Goal: Task Accomplishment & Management: Use online tool/utility

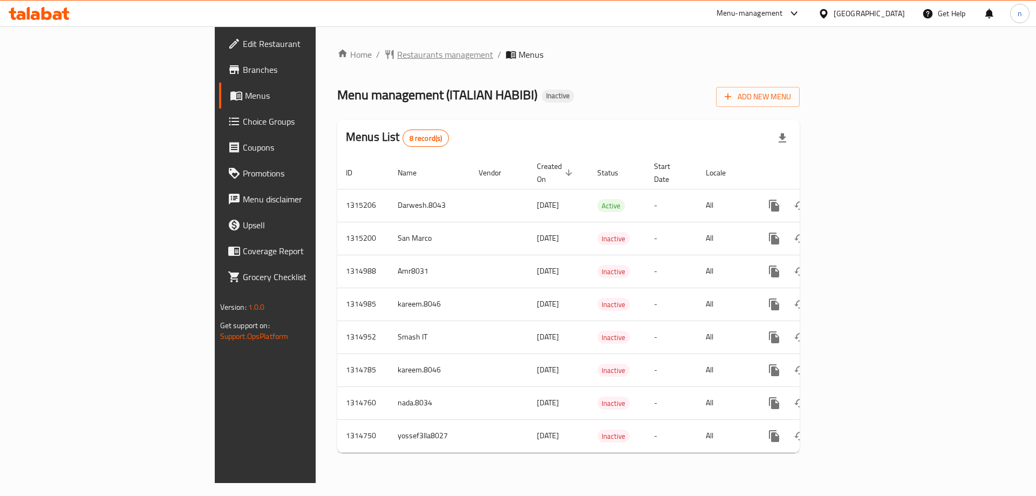
click at [397, 58] on span "Restaurants management" at bounding box center [445, 54] width 96 height 13
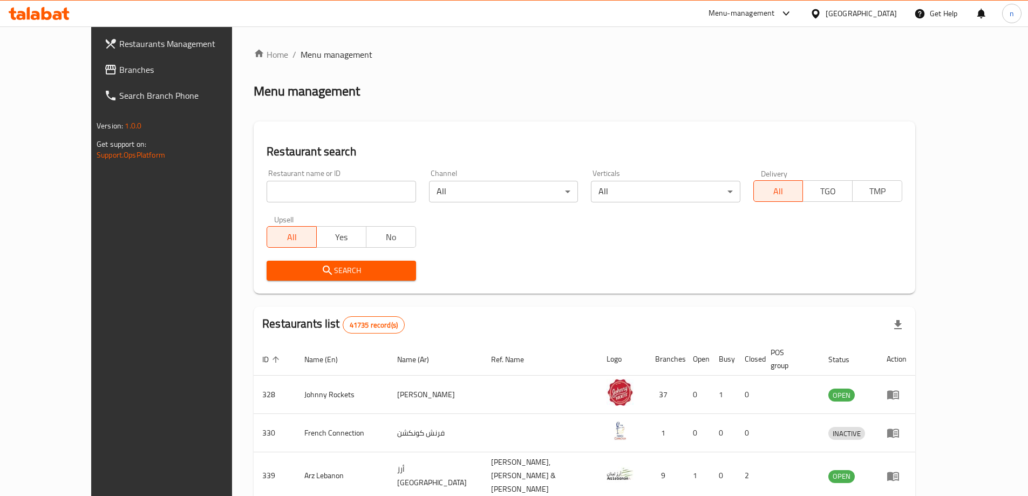
click at [579, 83] on div "Menu management" at bounding box center [585, 91] width 662 height 17
click at [96, 76] on link "Branches" at bounding box center [179, 70] width 167 height 26
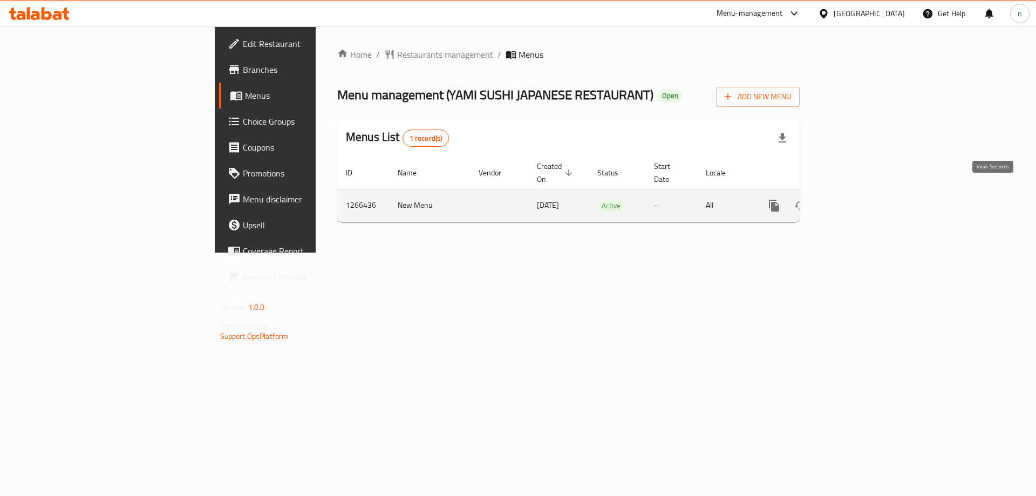
click at [859, 199] on icon "enhanced table" at bounding box center [852, 205] width 13 height 13
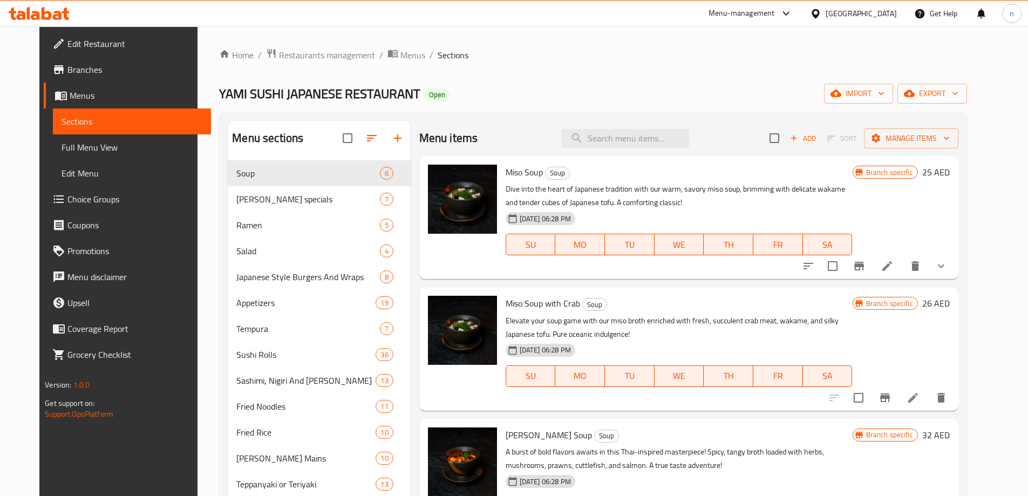
click at [70, 94] on span "Menus" at bounding box center [136, 95] width 133 height 13
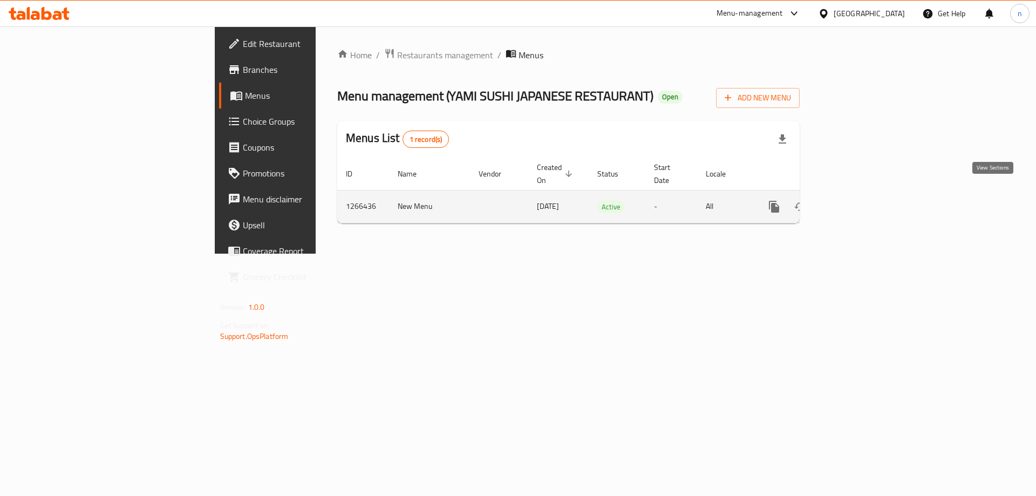
click at [865, 194] on link "enhanced table" at bounding box center [852, 207] width 26 height 26
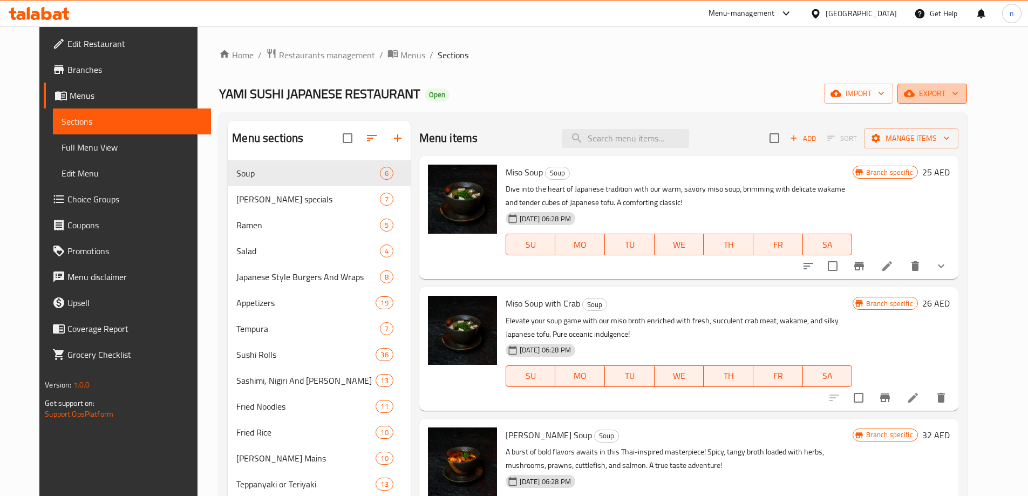
click at [958, 96] on span "export" at bounding box center [932, 93] width 52 height 13
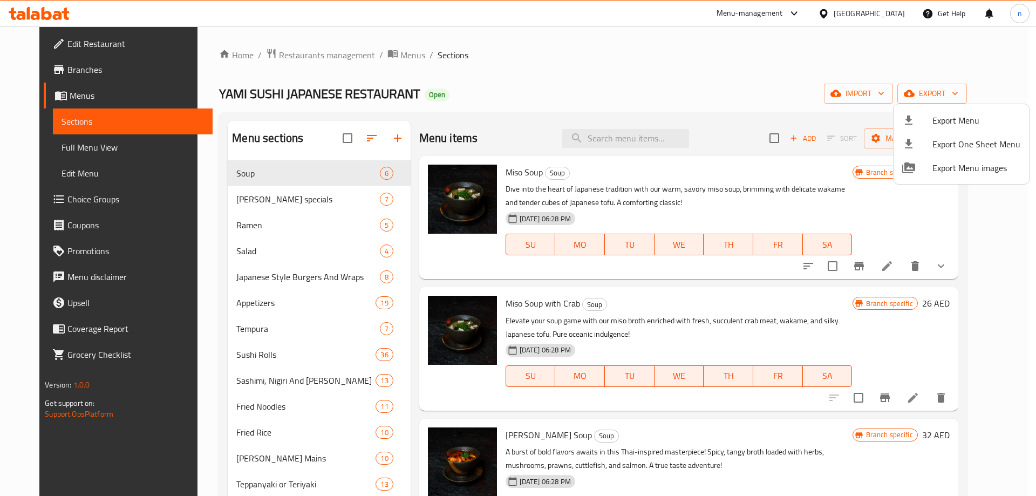
click at [956, 69] on div at bounding box center [518, 248] width 1036 height 496
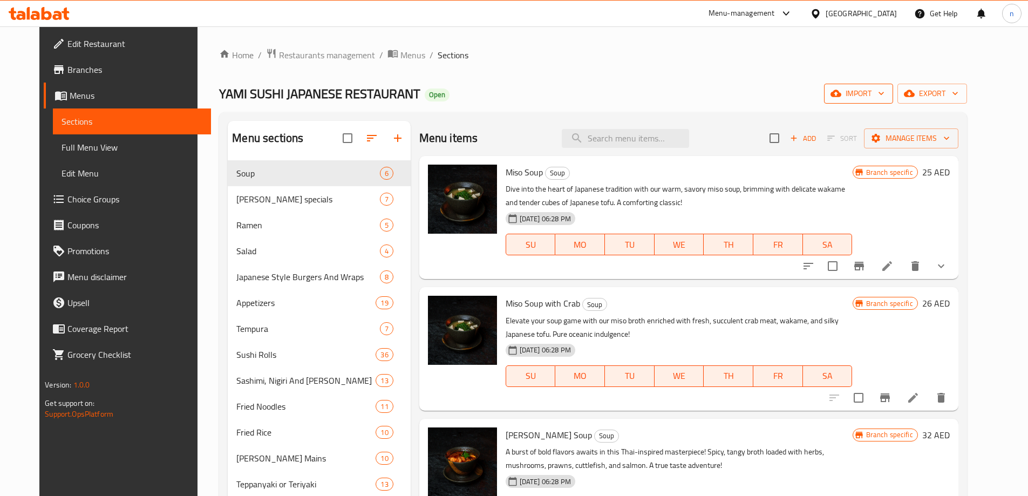
click at [884, 92] on span "import" at bounding box center [859, 93] width 52 height 13
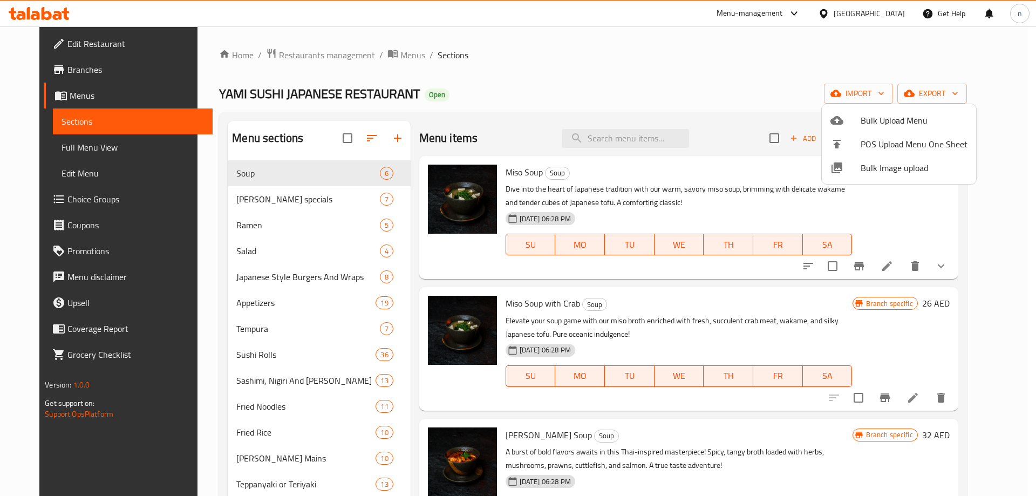
click at [881, 69] on div at bounding box center [518, 248] width 1036 height 496
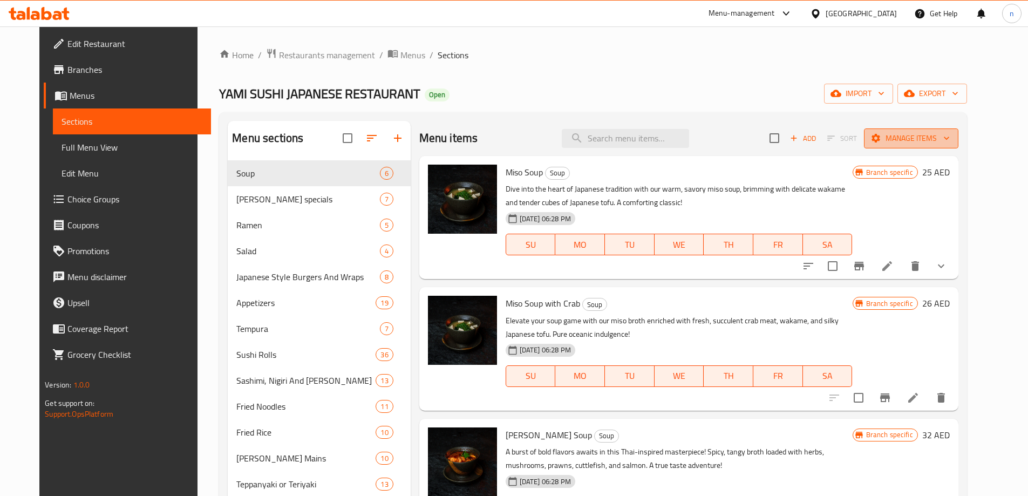
click at [950, 142] on span "Manage items" at bounding box center [911, 138] width 77 height 13
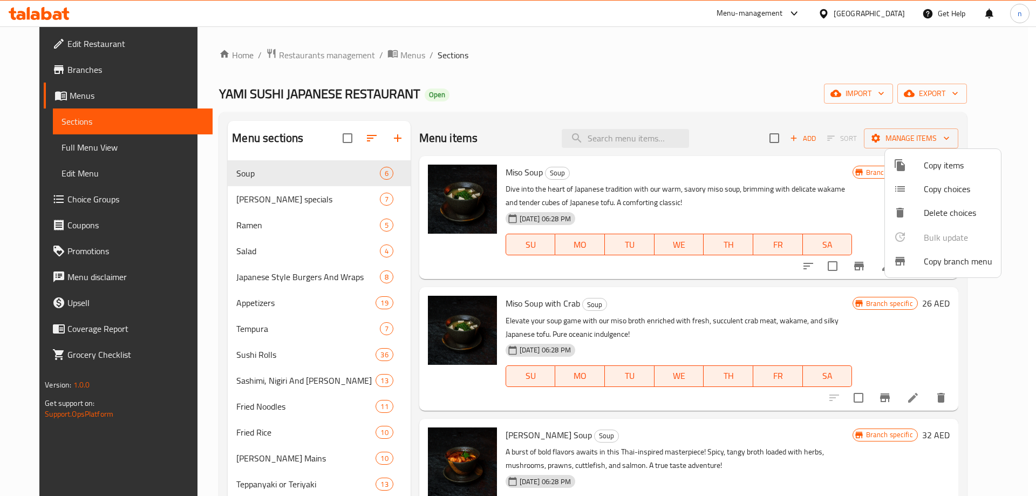
click at [959, 267] on span "Copy branch menu" at bounding box center [958, 261] width 69 height 13
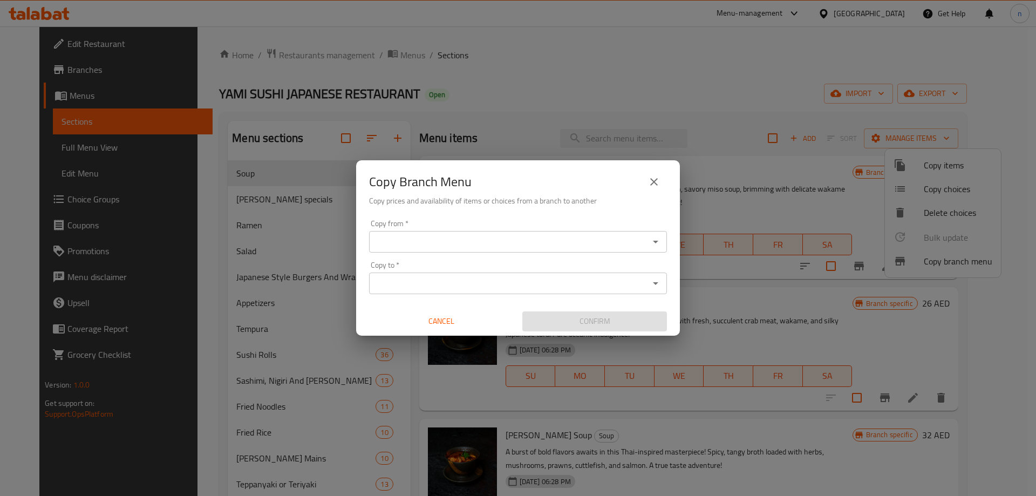
click at [560, 244] on input "Copy from   *" at bounding box center [509, 241] width 274 height 15
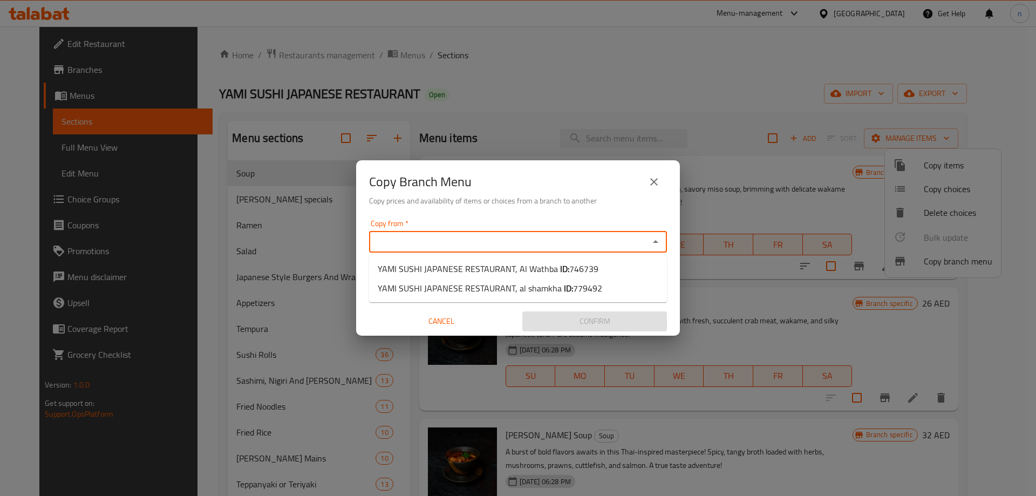
paste input "746739"
click at [451, 291] on div "Copy to *" at bounding box center [518, 284] width 298 height 22
type input "746739"
click at [438, 239] on input "Copy from   *" at bounding box center [509, 241] width 274 height 15
paste input "746739"
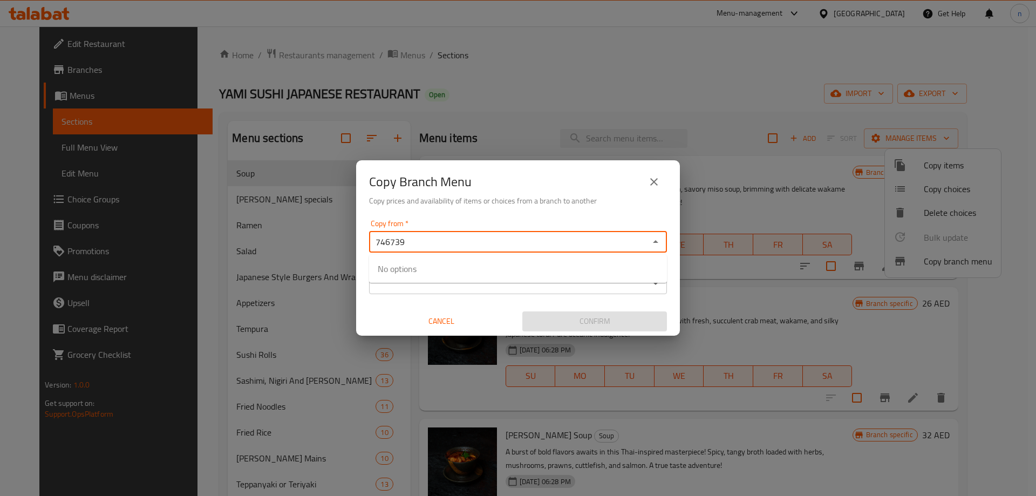
type input "746739"
click at [580, 219] on div "Copy from   * Copy from * Copy to   * Copy to * Cancel Confirm" at bounding box center [518, 275] width 324 height 120
click at [488, 239] on input "Copy from   *" at bounding box center [509, 241] width 274 height 15
type input "7"
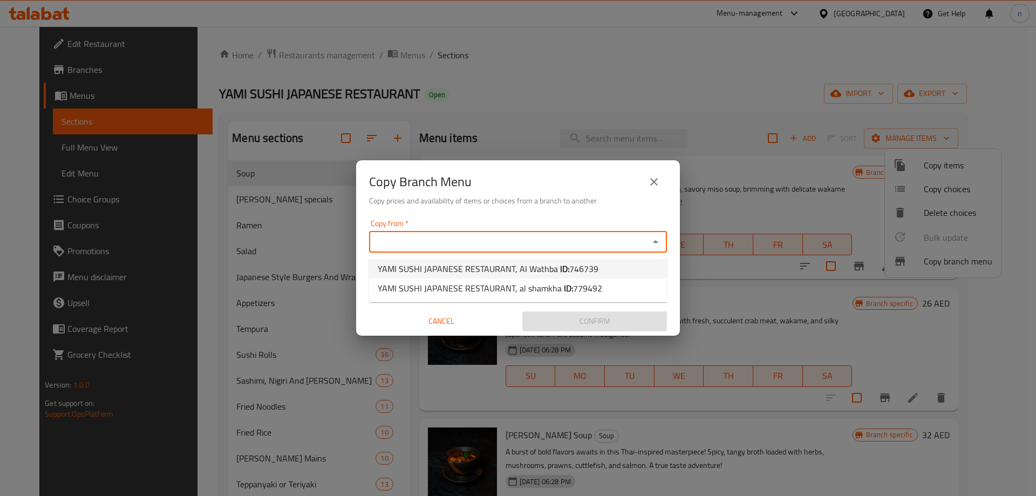
click at [581, 274] on span "746739" at bounding box center [583, 269] width 29 height 16
type input "YAMI SUSHI JAPANESE RESTAURANT, Al Wathba"
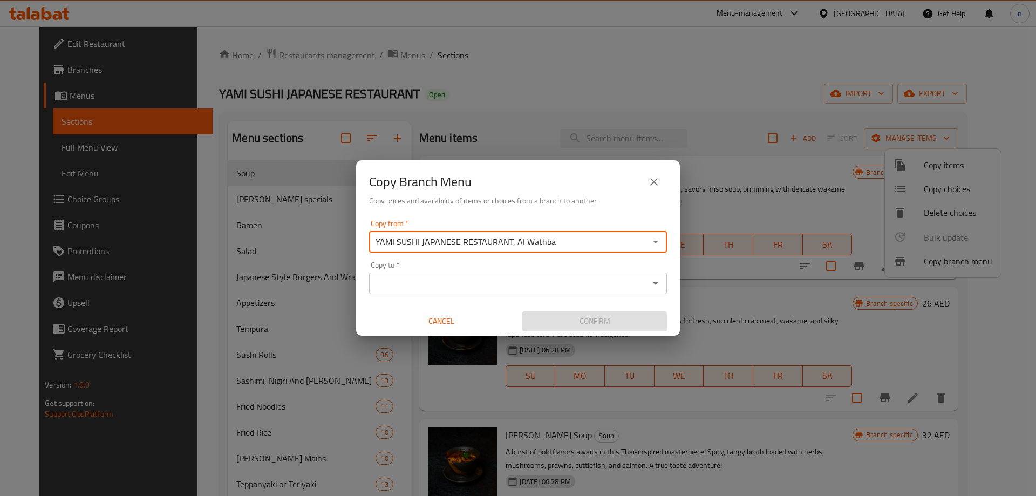
click at [590, 286] on input "Copy to   *" at bounding box center [509, 283] width 274 height 15
click at [613, 287] on input "Copy to   *" at bounding box center [509, 283] width 274 height 15
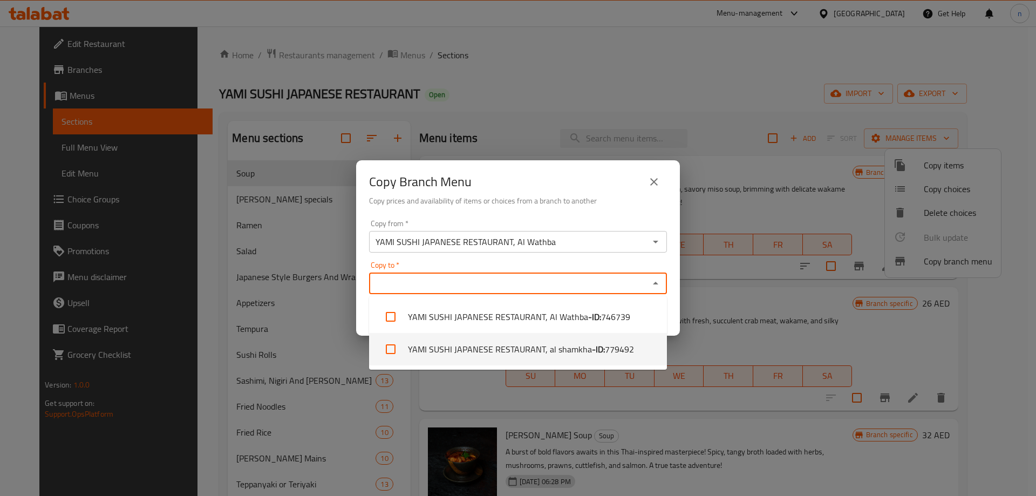
click at [629, 350] on span "779492" at bounding box center [619, 349] width 29 height 13
checkbox input "true"
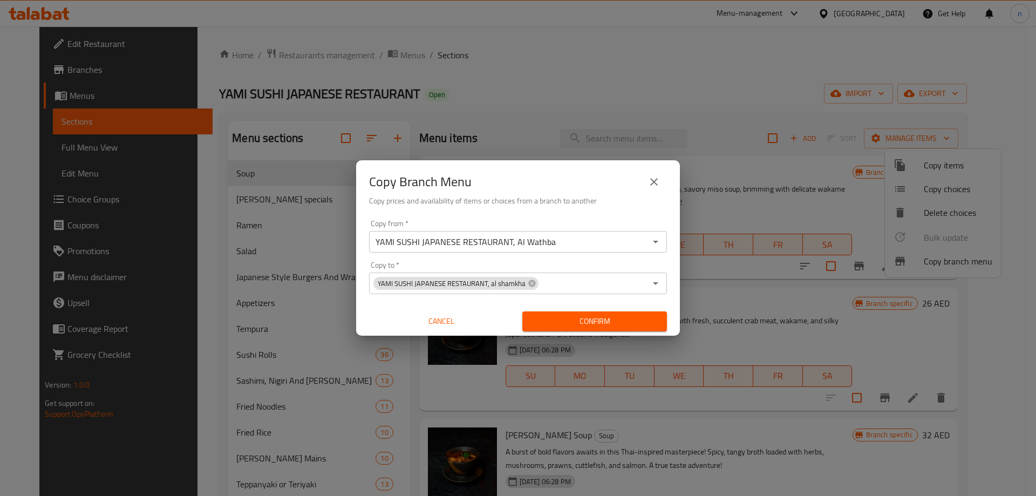
click at [615, 210] on div "Copy Branch Menu Copy prices and availability of items or choices from a branch…" at bounding box center [518, 187] width 324 height 55
click at [563, 246] on input "YAMI SUSHI JAPANESE RESTAURANT, Al Wathba" at bounding box center [509, 241] width 274 height 15
click at [549, 280] on input "Copy to   *" at bounding box center [593, 283] width 106 height 15
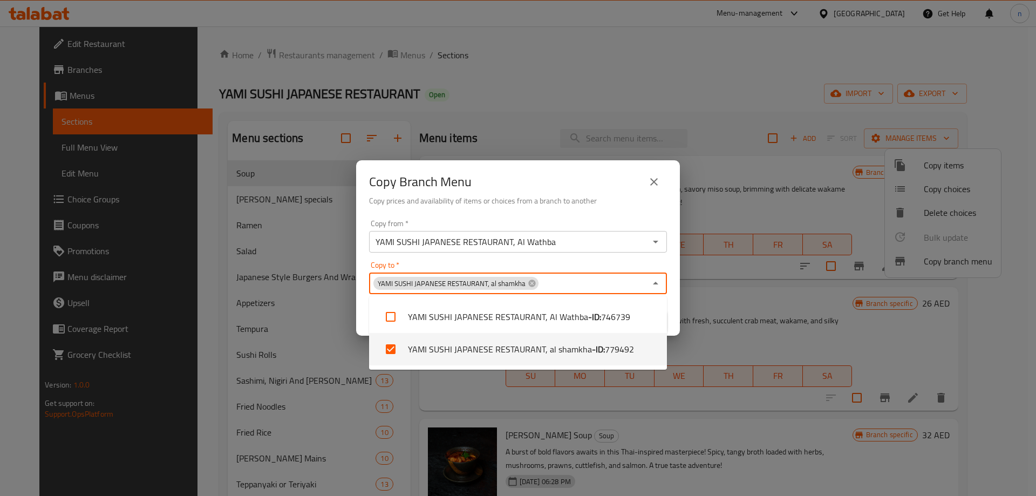
click at [610, 186] on div "Copy Branch Menu" at bounding box center [518, 182] width 298 height 26
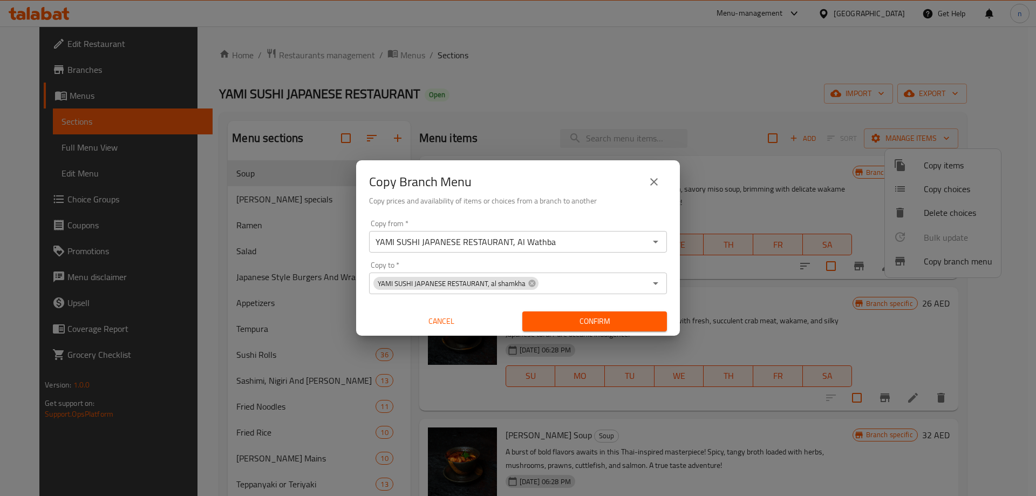
click at [647, 319] on span "Confirm" at bounding box center [594, 321] width 127 height 13
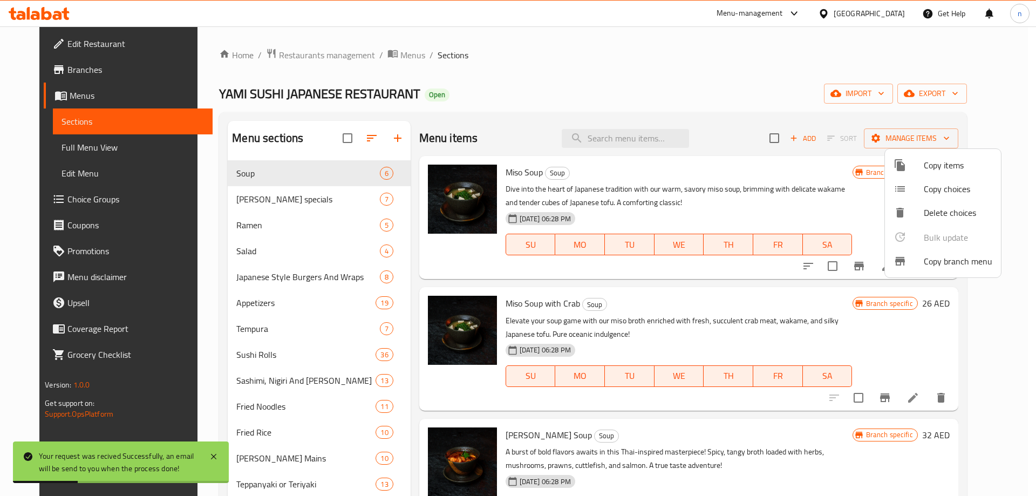
click at [648, 84] on div at bounding box center [518, 248] width 1036 height 496
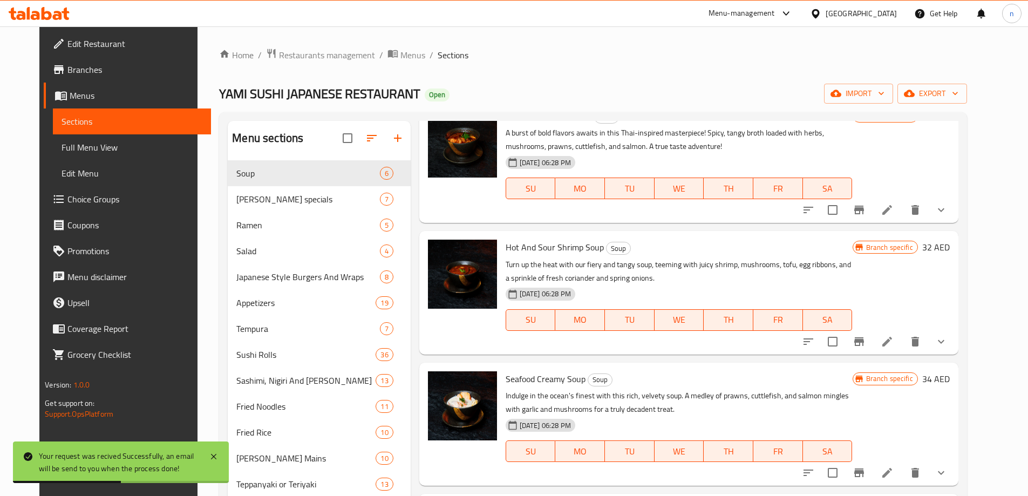
scroll to position [319, 0]
click at [62, 152] on span "Full Menu View" at bounding box center [132, 147] width 141 height 13
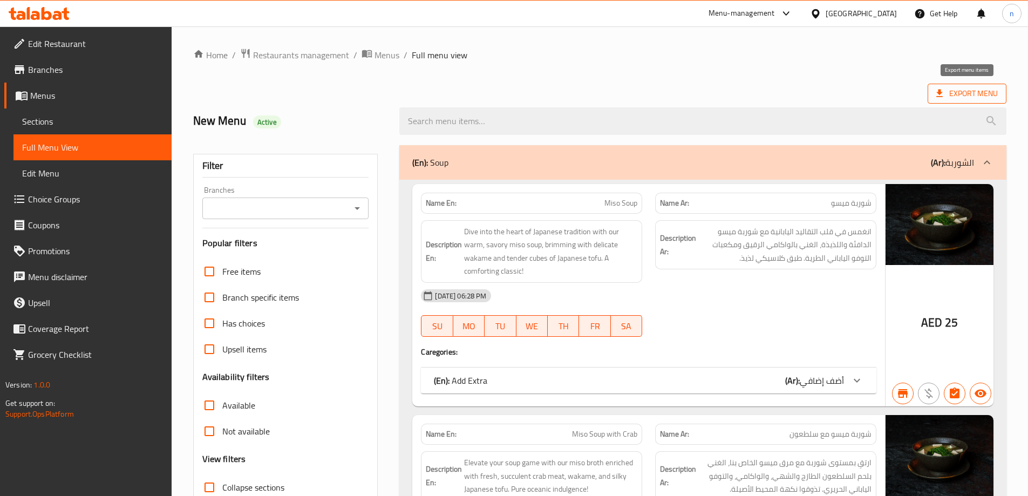
click at [981, 86] on span "Export Menu" at bounding box center [967, 94] width 79 height 20
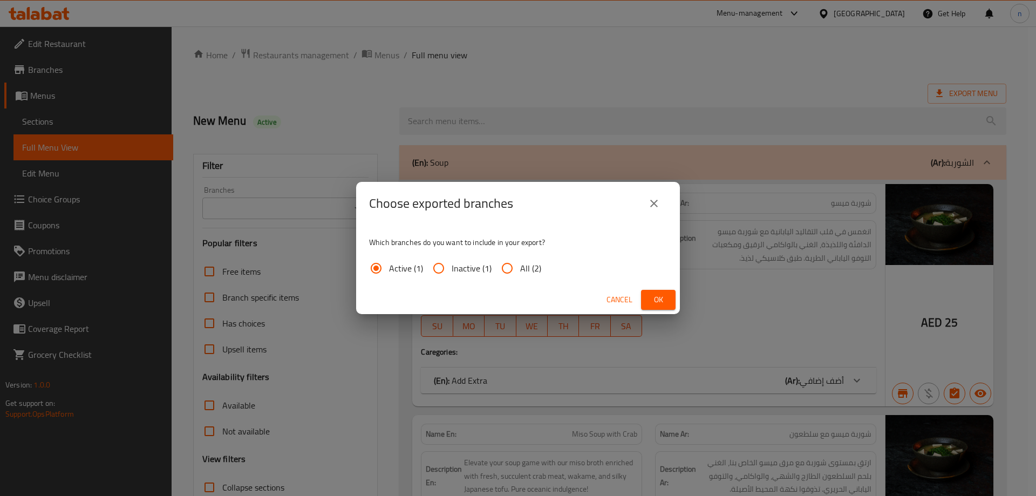
click at [522, 270] on span "All (2)" at bounding box center [530, 268] width 21 height 13
click at [520, 270] on input "All (2)" at bounding box center [507, 268] width 26 height 26
radio input "true"
click at [662, 295] on span "Ok" at bounding box center [658, 299] width 17 height 13
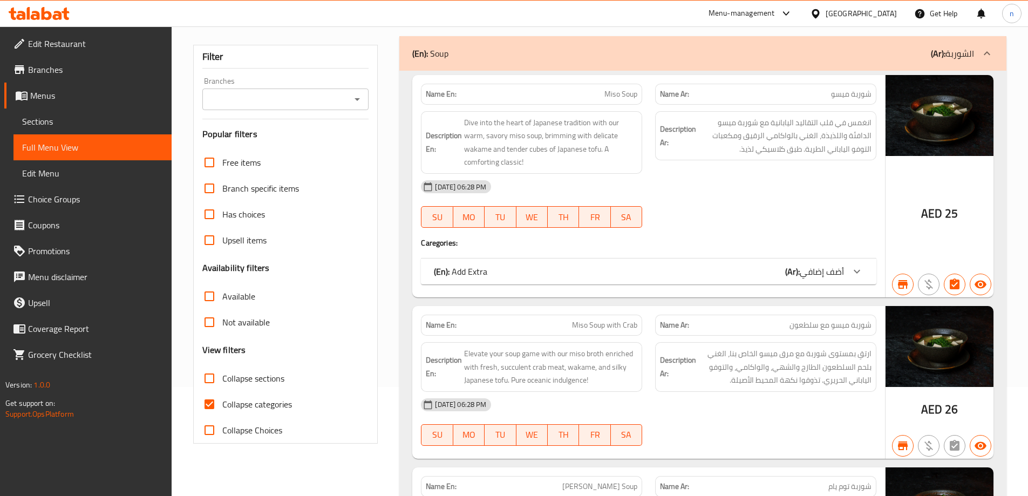
scroll to position [108, 0]
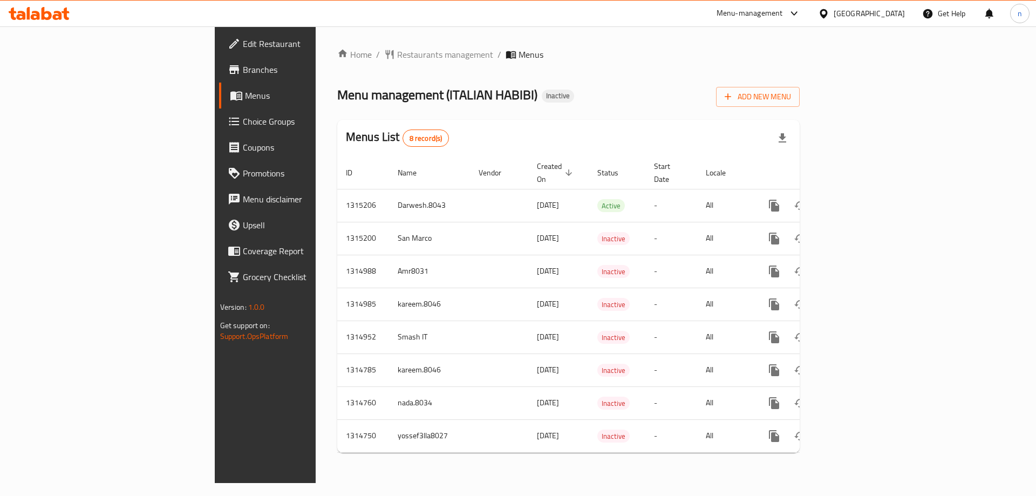
click at [243, 73] on span "Branches" at bounding box center [311, 69] width 137 height 13
